Goal: Navigation & Orientation: Find specific page/section

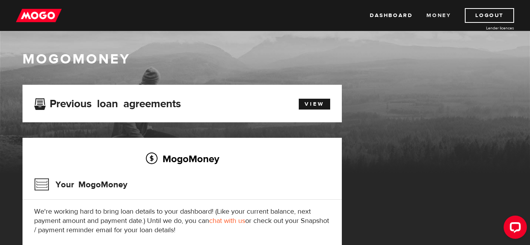
click at [428, 15] on link "Money" at bounding box center [438, 15] width 24 height 15
click at [378, 17] on link "Dashboard" at bounding box center [390, 15] width 43 height 15
click at [320, 103] on link "View" at bounding box center [314, 104] width 31 height 11
